Goal: Find specific page/section: Find specific page/section

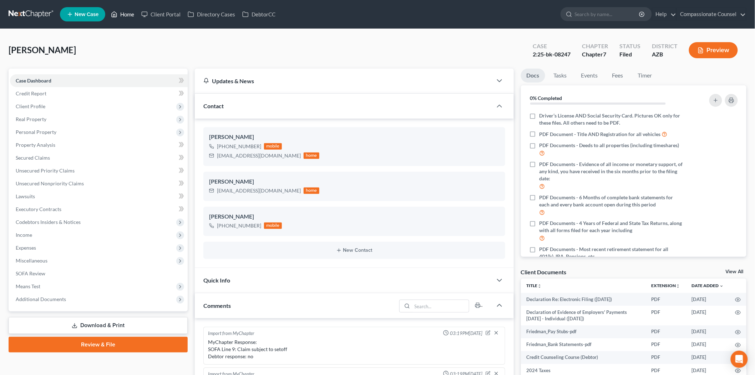
scroll to position [181, 0]
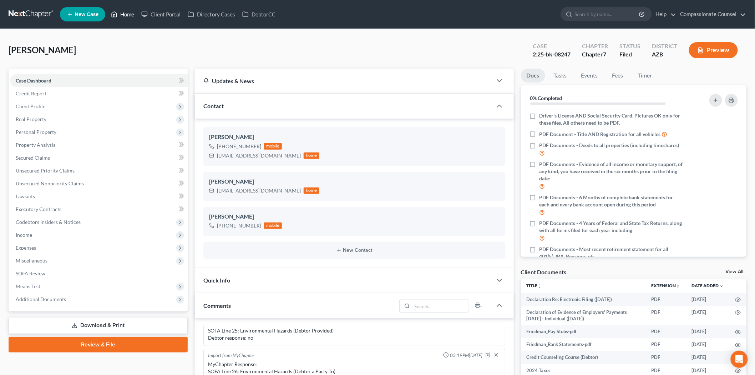
click at [130, 13] on link "Home" at bounding box center [122, 14] width 30 height 13
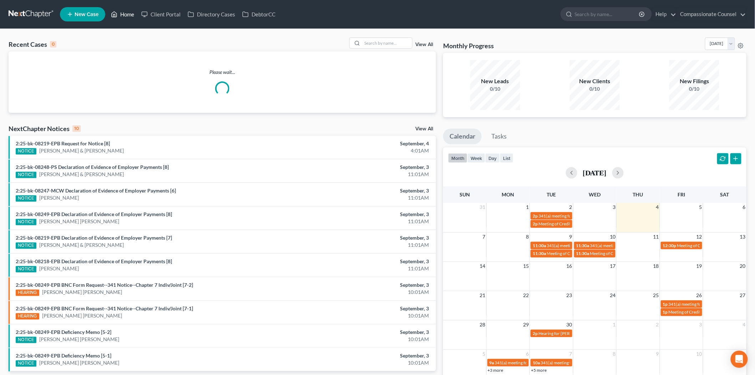
click at [130, 13] on link "Home" at bounding box center [122, 14] width 30 height 13
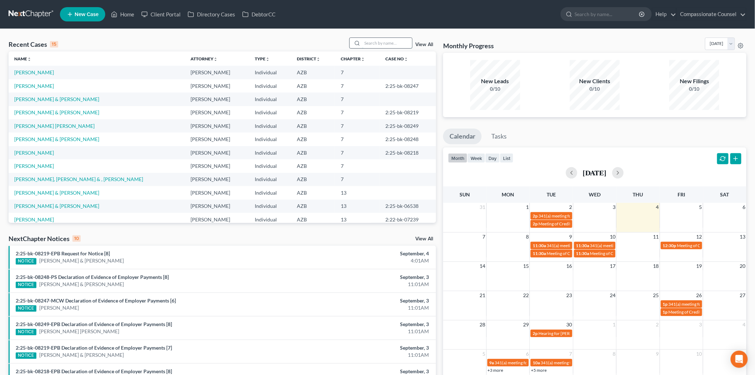
click at [366, 44] on input "search" at bounding box center [387, 43] width 50 height 10
type input "reddie"
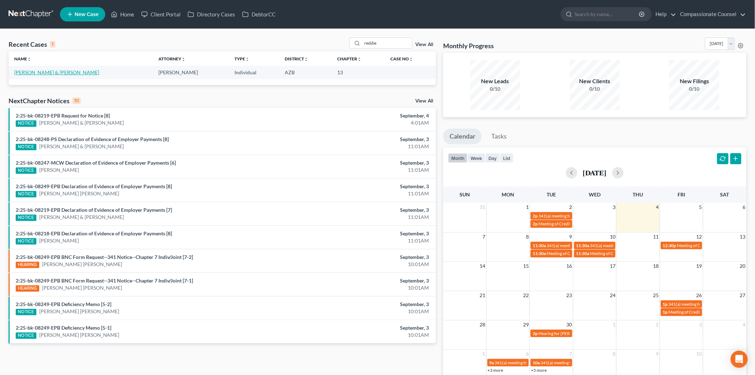
click at [47, 72] on link "[PERSON_NAME] & [PERSON_NAME]" at bounding box center [56, 72] width 85 height 6
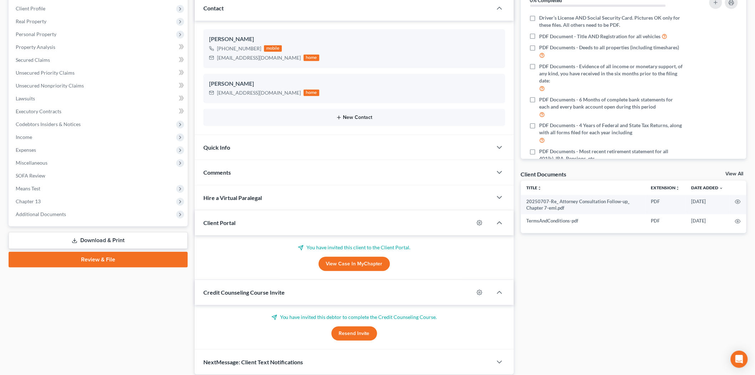
scroll to position [125, 0]
